Goal: Information Seeking & Learning: Learn about a topic

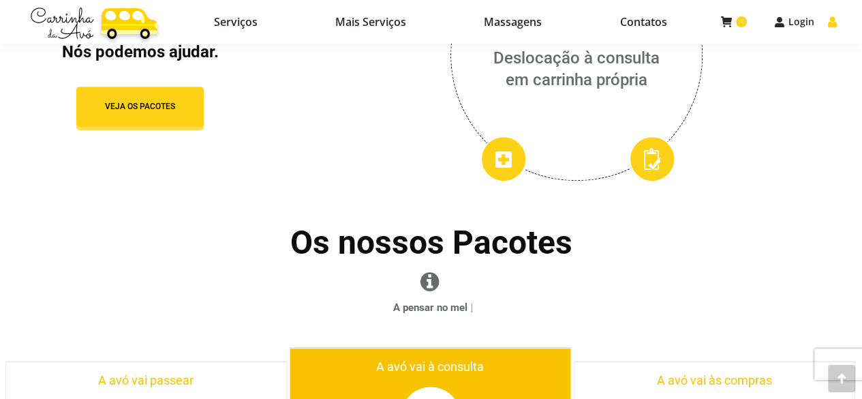
scroll to position [273, 0]
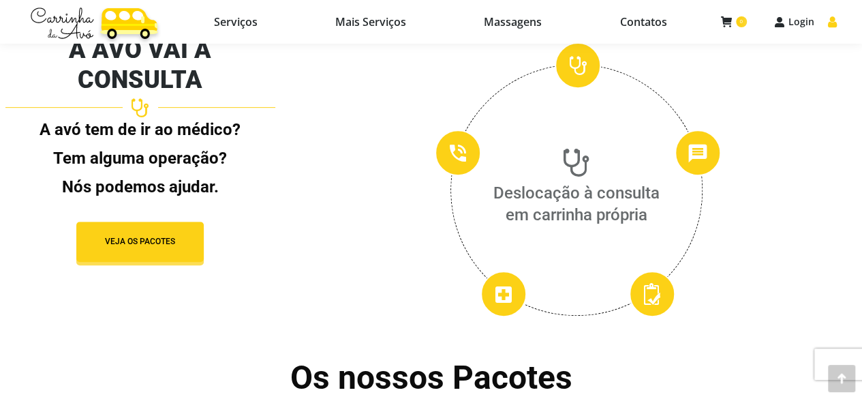
click at [225, 38] on li "Serviços" at bounding box center [237, 22] width 118 height 44
click at [229, 28] on span "Serviços" at bounding box center [236, 22] width 44 height 14
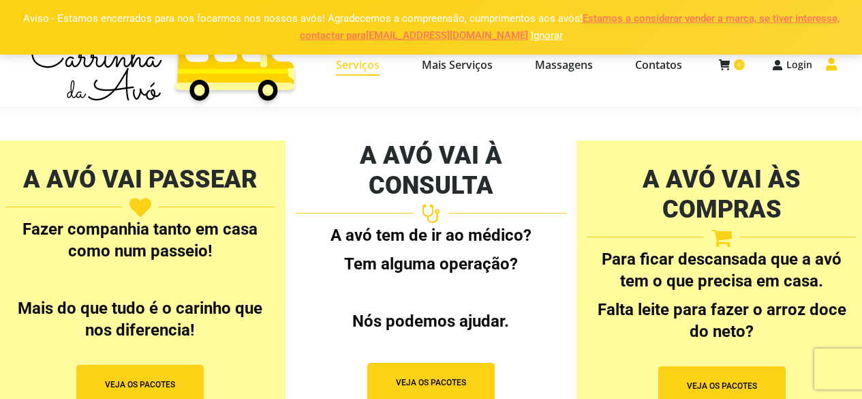
select select "https://www.carrinhadaavo.pt/pacotes-apoio-domiciliario-coimbra/"
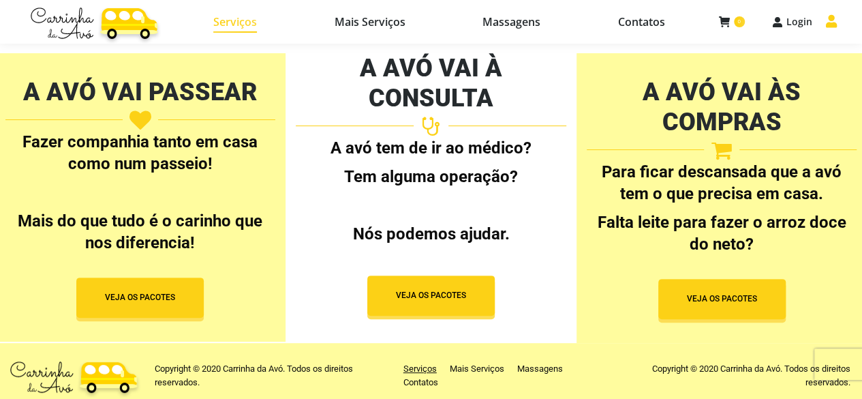
scroll to position [97, 0]
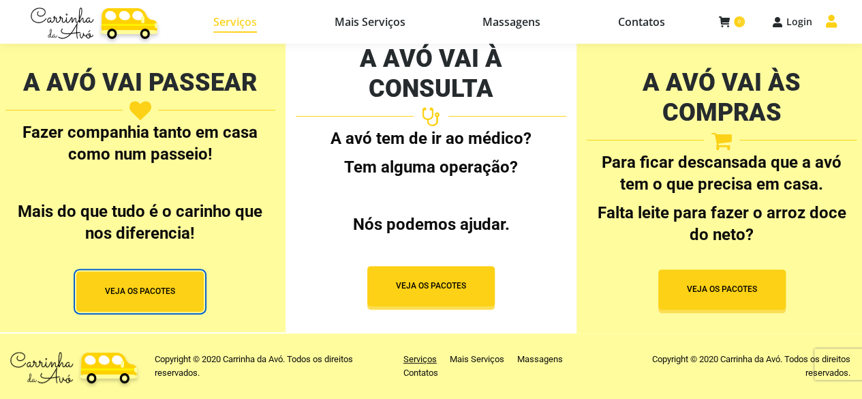
click at [163, 284] on button "VEJA OS PACOTES" at bounding box center [139, 291] width 127 height 40
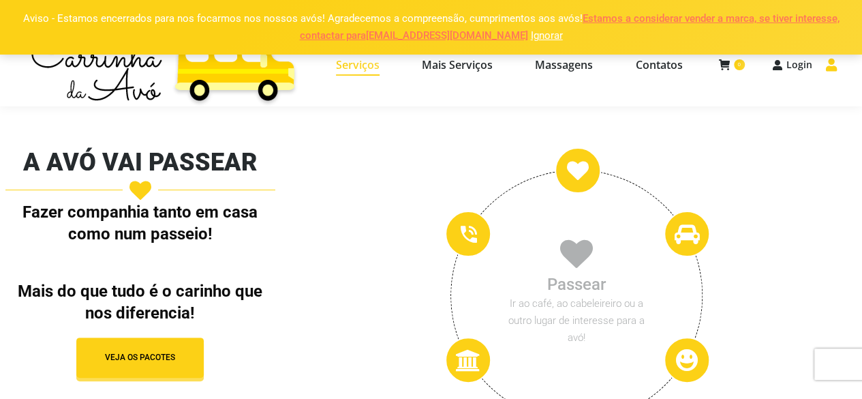
click at [355, 67] on span "Serviços" at bounding box center [358, 65] width 44 height 14
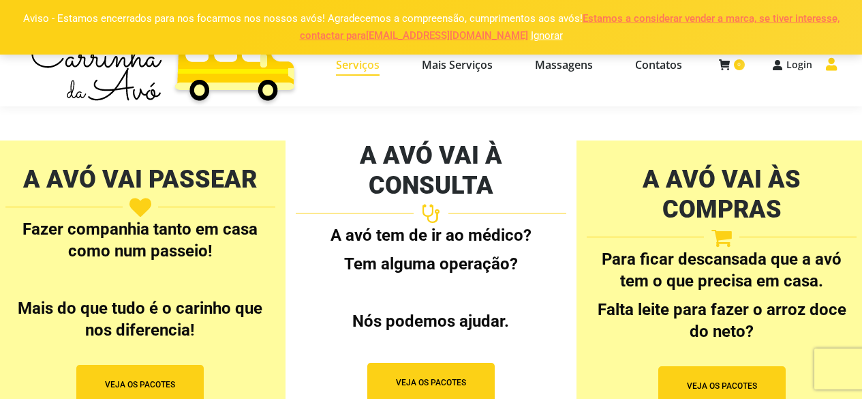
select select "https://www.carrinhadaavo.pt/pacotes-apoio-domiciliario-coimbra/"
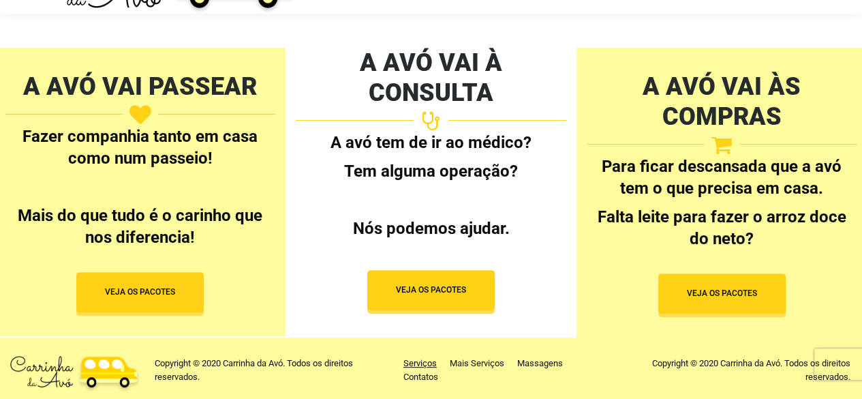
scroll to position [97, 0]
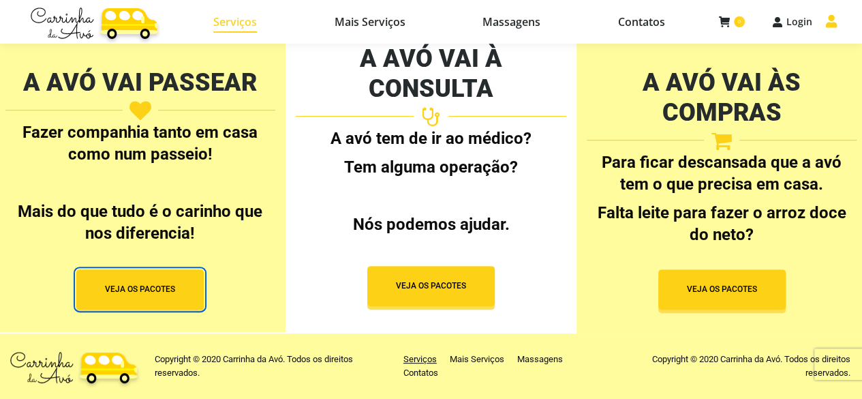
click at [157, 289] on span "VEJA OS PACOTES" at bounding box center [140, 289] width 70 height 12
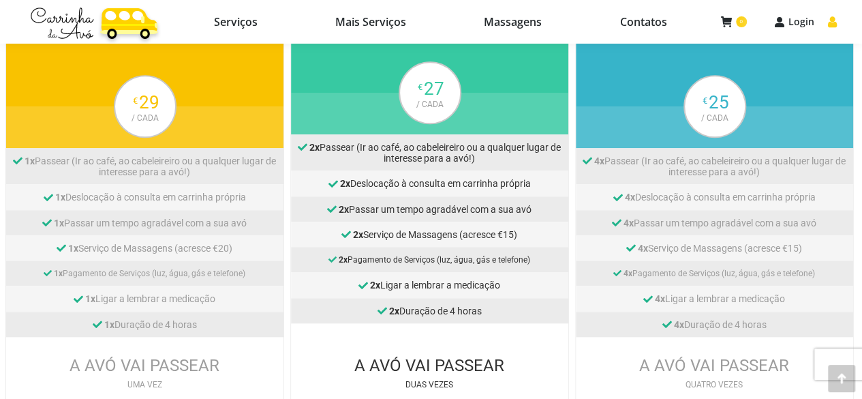
scroll to position [613, 0]
